Goal: Find specific page/section: Find specific page/section

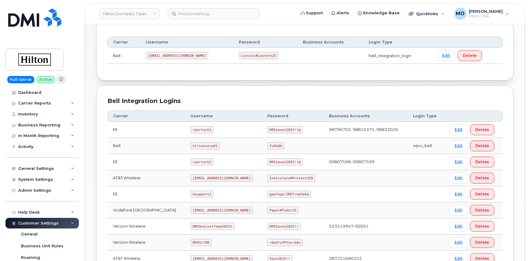
scroll to position [110, 0]
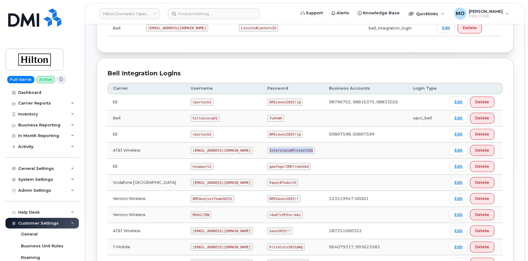
drag, startPoint x: 264, startPoint y: 149, endPoint x: 316, endPoint y: 150, distance: 52.5
click at [316, 150] on td "Interstate#Protest328" at bounding box center [293, 150] width 62 height 16
copy code "Interstate#Protest328"
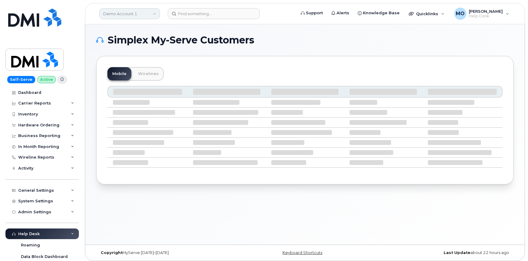
click at [153, 15] on link "Demo Account 1" at bounding box center [129, 13] width 61 height 11
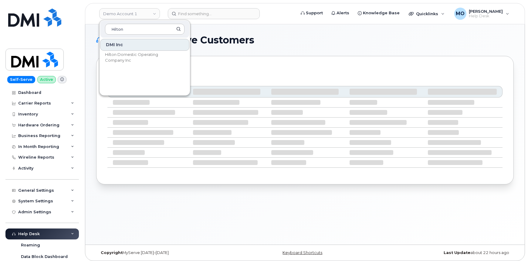
type input "Hilton"
click at [220, 15] on input at bounding box center [214, 13] width 92 height 11
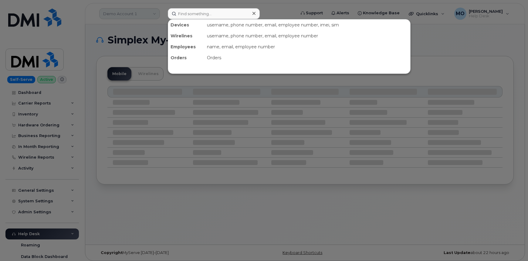
click at [124, 12] on div at bounding box center [264, 130] width 528 height 261
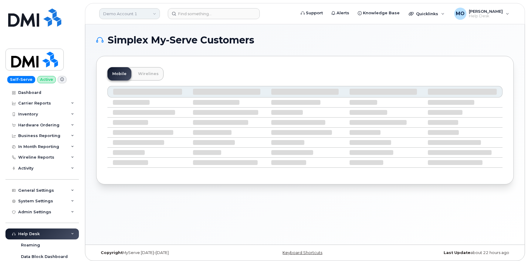
click at [120, 12] on link "Demo Account 1" at bounding box center [129, 13] width 61 height 11
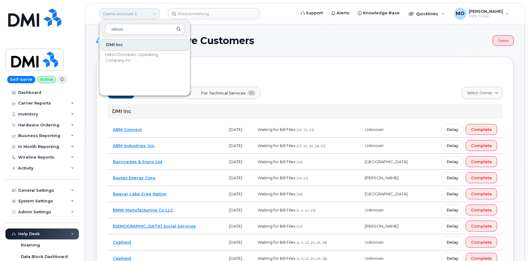
click at [147, 15] on link "Demo Account 1" at bounding box center [129, 13] width 61 height 11
type input "H"
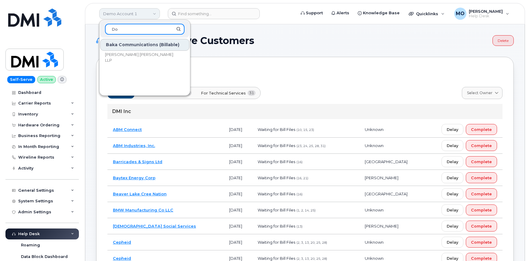
type input "D"
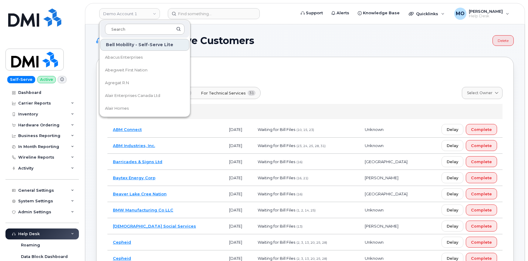
drag, startPoint x: 308, startPoint y: 48, endPoint x: 296, endPoint y: 46, distance: 12.0
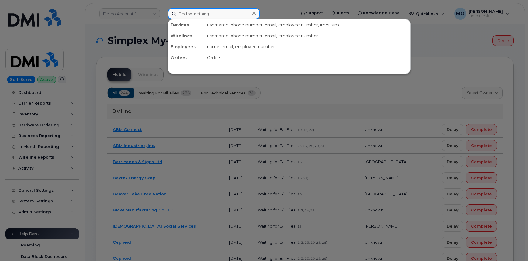
click at [199, 16] on input at bounding box center [214, 13] width 92 height 11
click at [136, 14] on div at bounding box center [264, 130] width 528 height 261
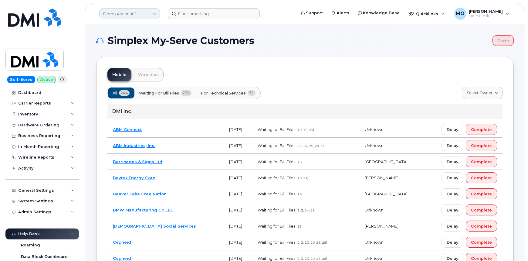
click at [136, 15] on link "Demo Account 1" at bounding box center [129, 13] width 61 height 11
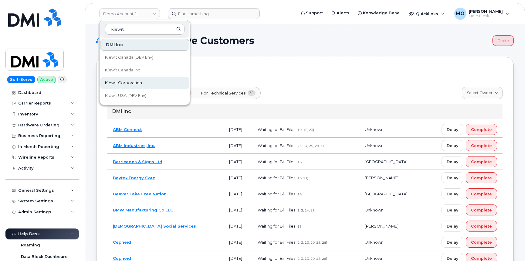
type input "kiewit"
drag, startPoint x: 152, startPoint y: 81, endPoint x: 152, endPoint y: 74, distance: 7.3
click at [152, 81] on link "Kiewit Corporation" at bounding box center [144, 83] width 89 height 12
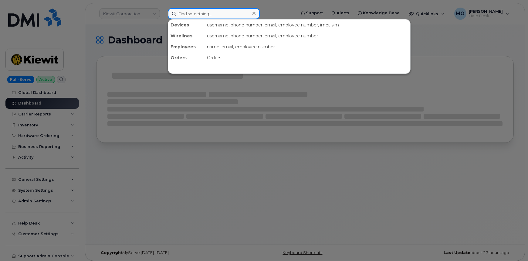
click at [198, 12] on input at bounding box center [214, 13] width 92 height 11
paste input "300993"
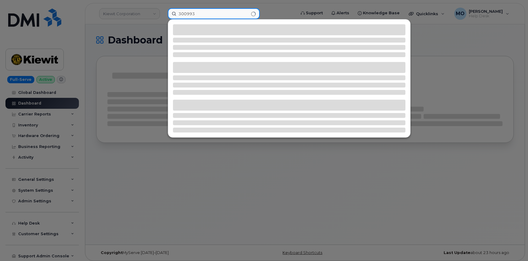
type input "300993"
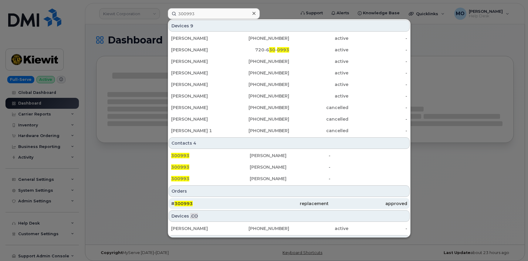
click at [222, 202] on div "# 300993" at bounding box center [210, 203] width 79 height 6
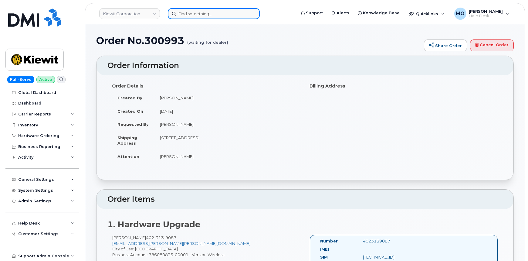
click at [212, 12] on input at bounding box center [214, 13] width 92 height 11
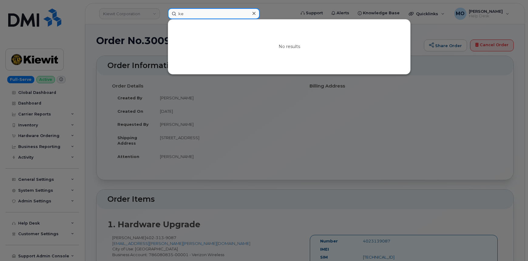
type input "k"
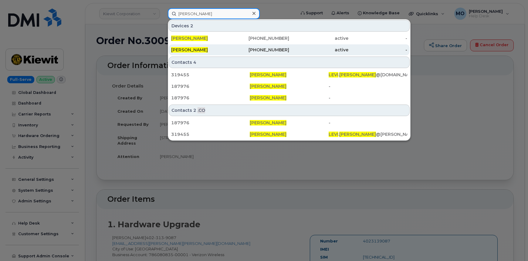
type input "levi henderson"
click at [214, 48] on div "LEVI HENDERSON" at bounding box center [200, 50] width 59 height 6
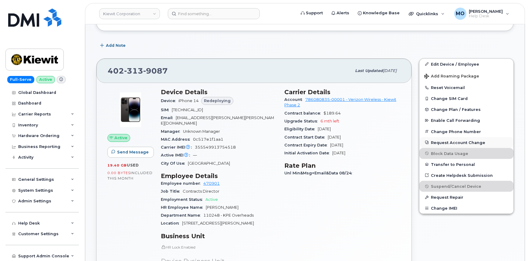
scroll to position [110, 0]
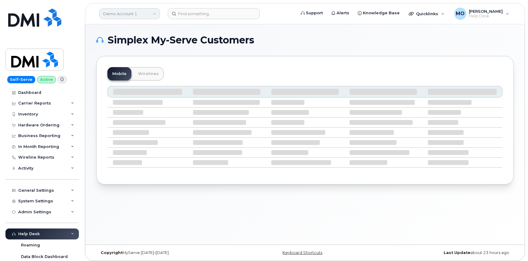
click at [153, 16] on link "Demo Account 1" at bounding box center [129, 13] width 61 height 11
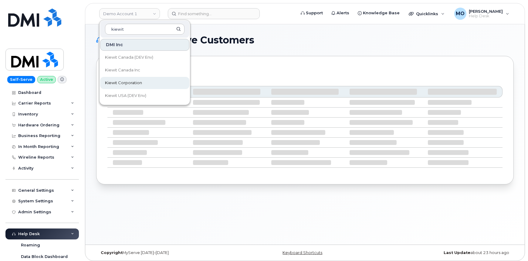
type input "kiewit"
drag, startPoint x: 151, startPoint y: 81, endPoint x: 155, endPoint y: 68, distance: 14.0
click at [151, 81] on link "Kiewit Corporation" at bounding box center [144, 83] width 89 height 12
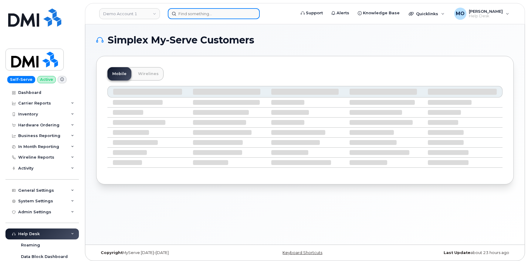
click at [191, 13] on input at bounding box center [214, 13] width 92 height 11
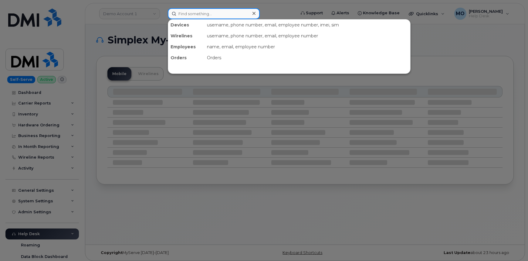
paste input "3689451715"
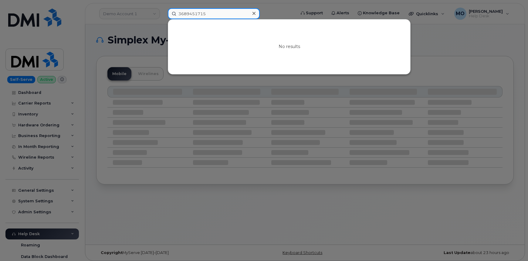
type input "3689451715"
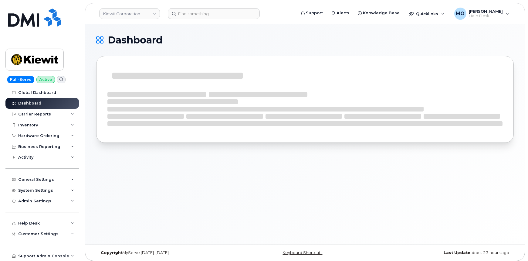
click at [197, 29] on div "Dashboard" at bounding box center [304, 134] width 439 height 220
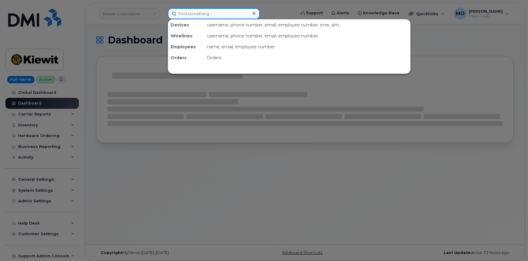
click at [199, 15] on input at bounding box center [214, 13] width 92 height 11
paste input "3689451715"
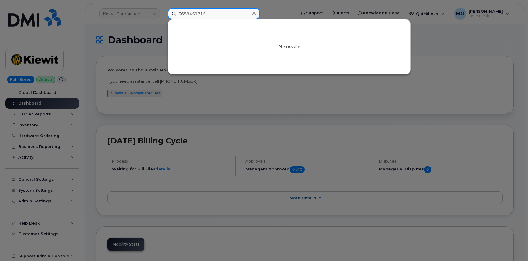
type input "3689451715"
click at [446, 28] on div at bounding box center [264, 130] width 528 height 261
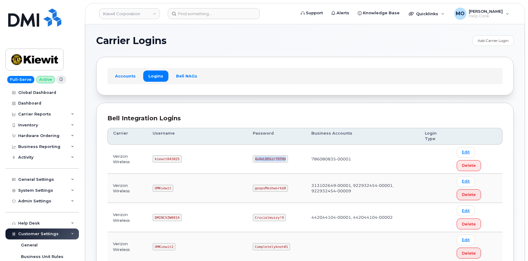
drag, startPoint x: 228, startPoint y: 145, endPoint x: 264, endPoint y: 143, distance: 36.5
click at [264, 144] on td "4u4eL8Ekzr?DTHU" at bounding box center [276, 158] width 59 height 29
copy code "4u4eL8Ekzr?DTHU"
